Goal: Task Accomplishment & Management: Use online tool/utility

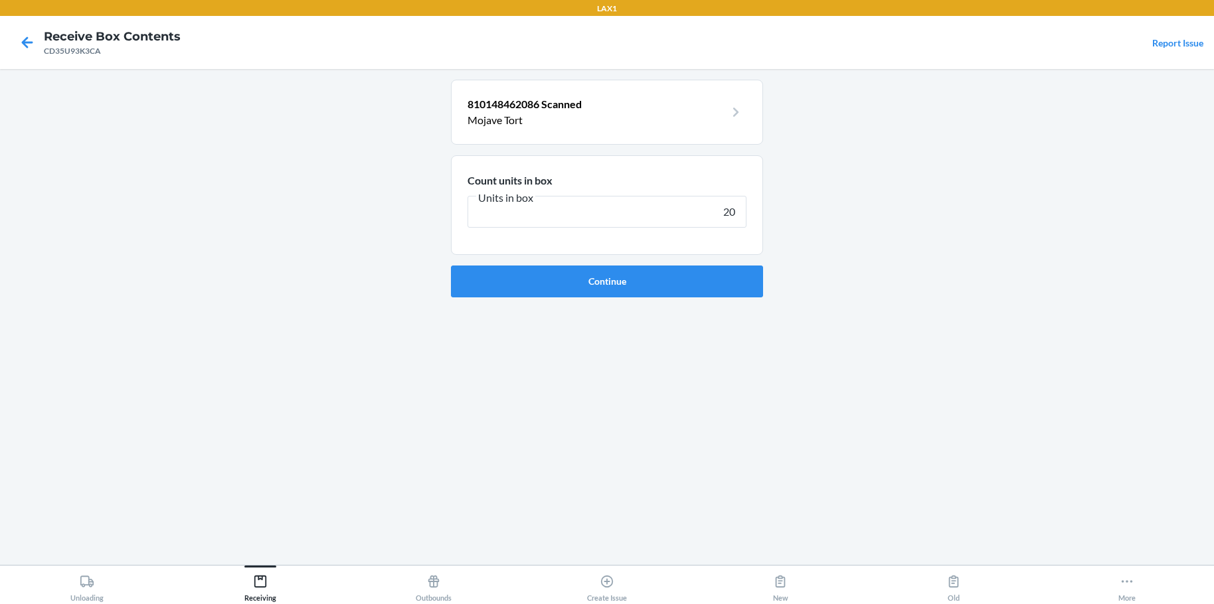
type input "200"
click button "Continue" at bounding box center [607, 282] width 312 height 32
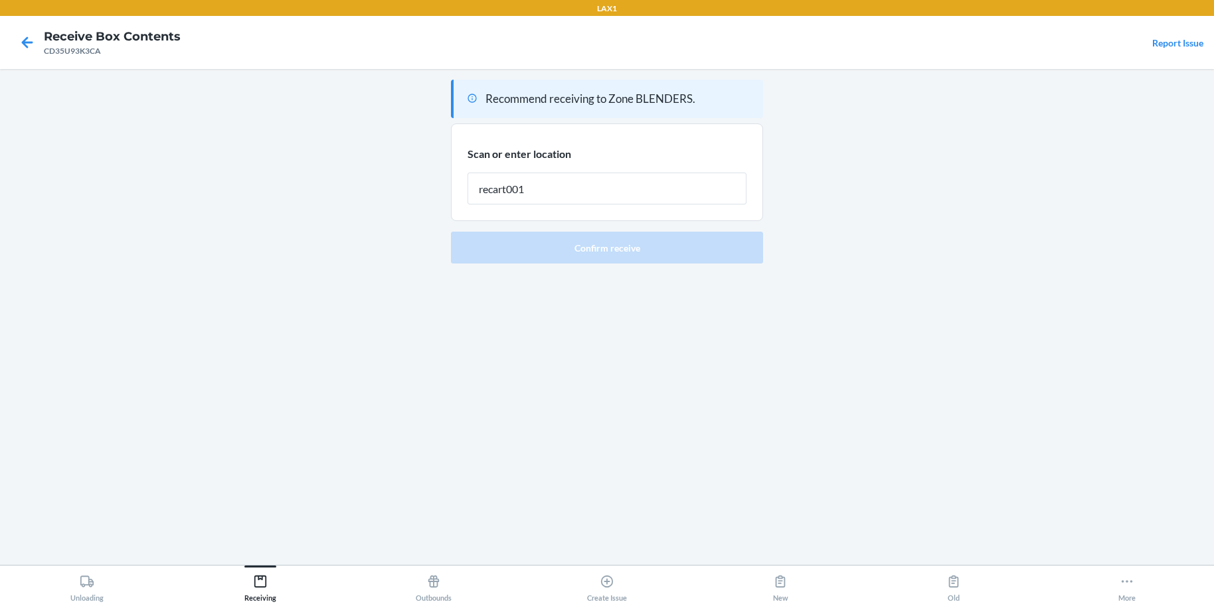
type input "recart001"
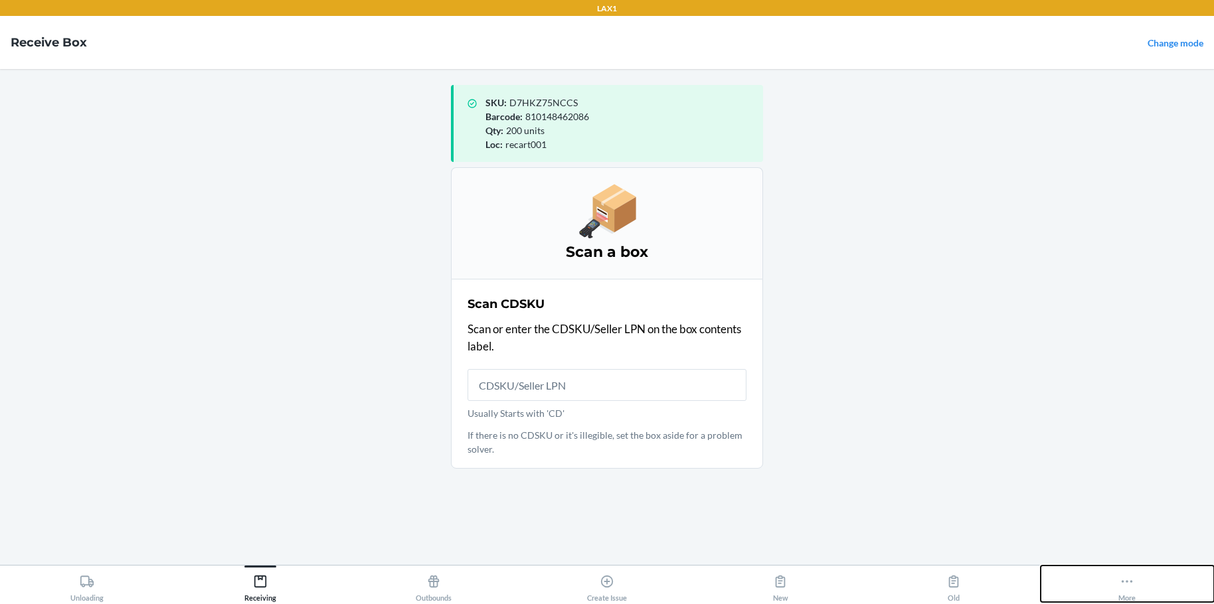
click at [1128, 581] on icon at bounding box center [1127, 581] width 11 height 3
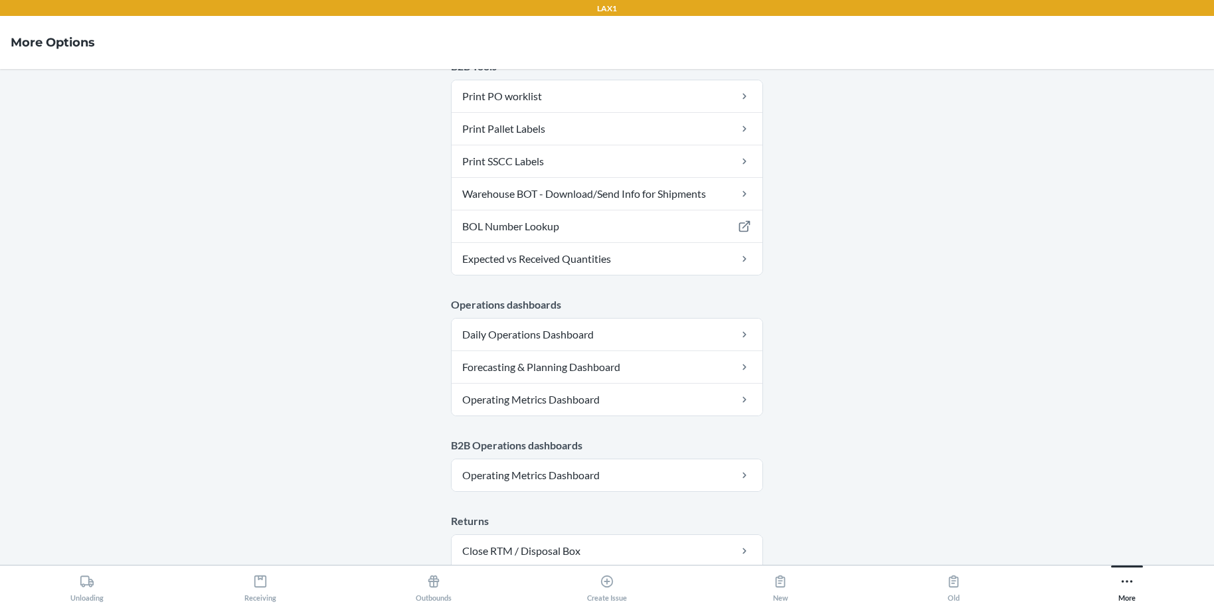
scroll to position [340, 0]
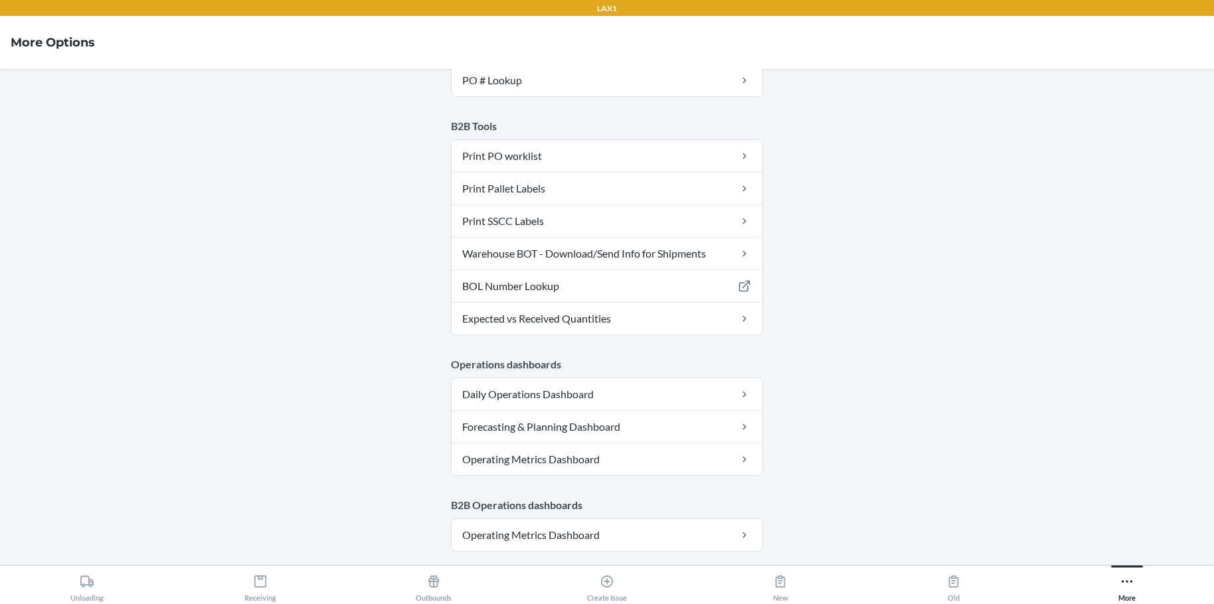
drag, startPoint x: 1075, startPoint y: 442, endPoint x: 1070, endPoint y: 459, distance: 18.1
click at [1070, 459] on main "Account Account patriciag Warehouse ID LAX1 Language English Tools Carton Sort …" at bounding box center [607, 317] width 1214 height 496
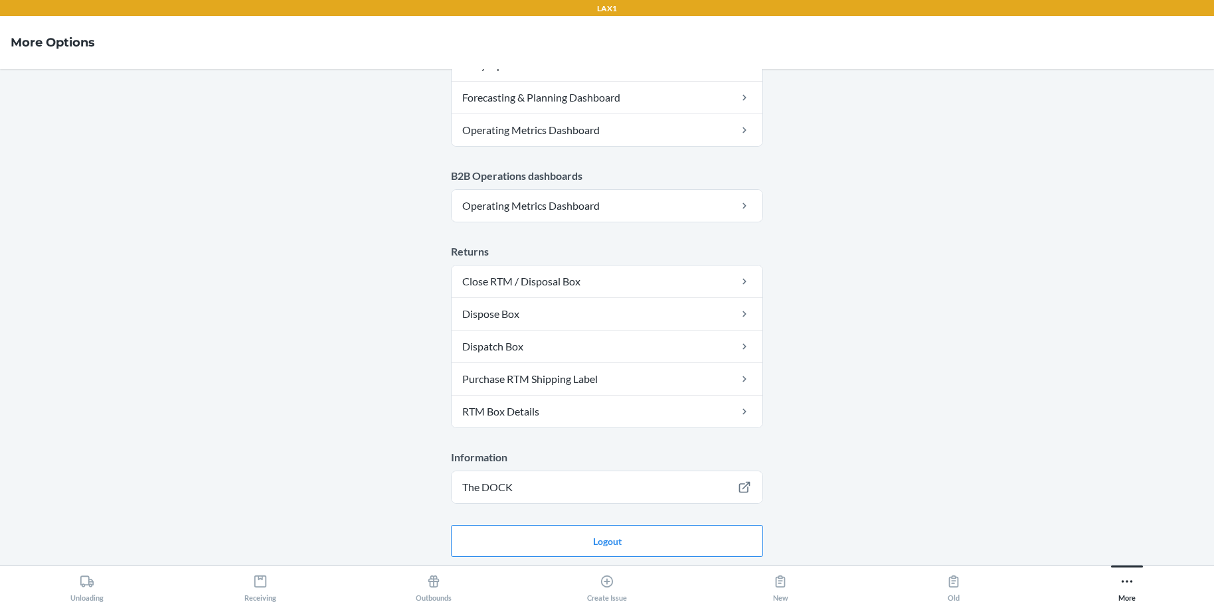
scroll to position [672, 0]
click at [601, 539] on button "Logout" at bounding box center [607, 539] width 312 height 32
